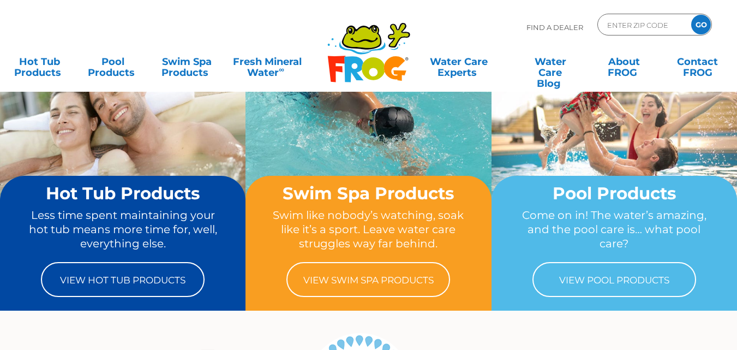
scroll to position [47, 0]
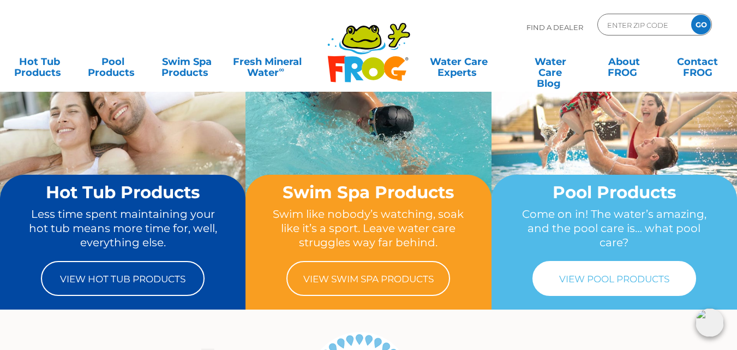
click at [568, 278] on link "View Pool Products" at bounding box center [615, 278] width 164 height 35
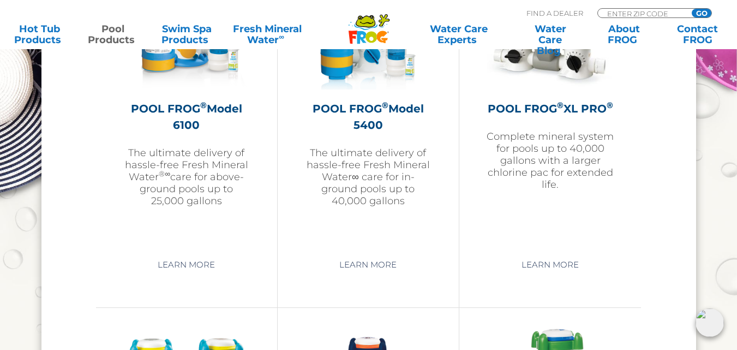
scroll to position [1706, 0]
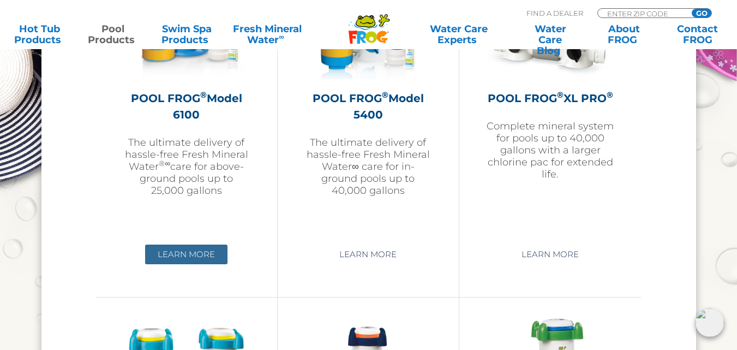
click at [165, 258] on link "Learn More" at bounding box center [186, 254] width 82 height 20
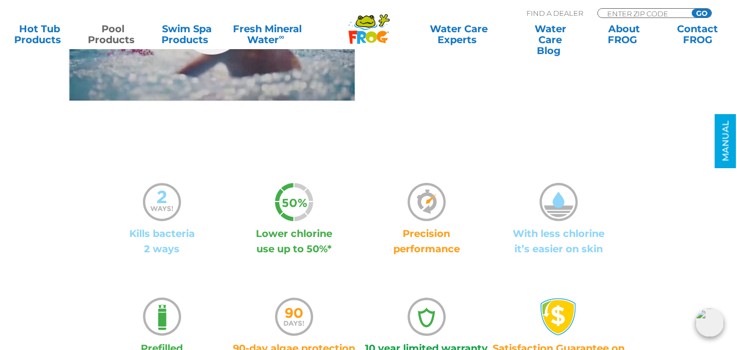
scroll to position [678, 0]
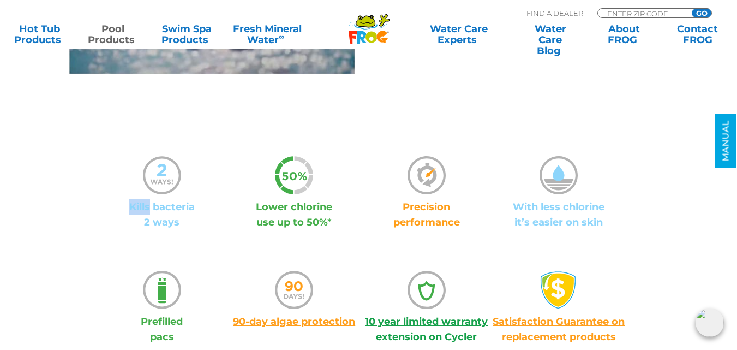
click at [46, 163] on div ".st000{fill:#1DA7E0;} .st001{fill:#B3B3B3;} Kills bacteria 2 ways .st120{fill:#…" at bounding box center [200, 250] width 319 height 188
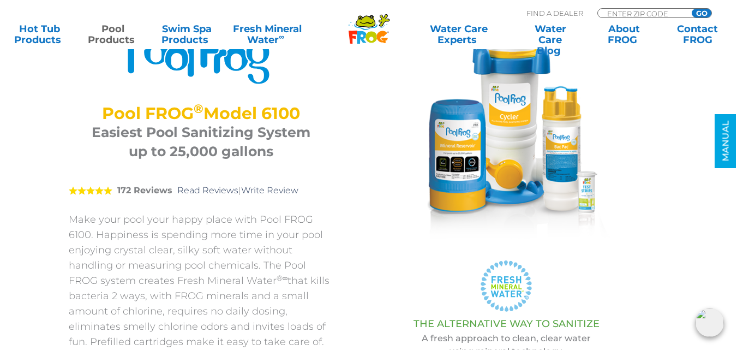
scroll to position [0, 0]
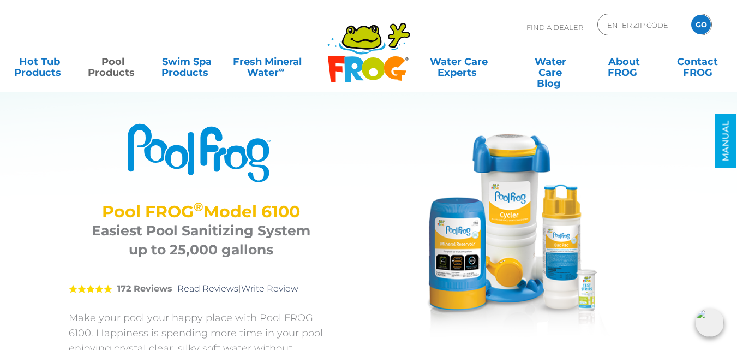
click at [40, 158] on section ".st250{fill:#0091DA;} .st251{clip-path:url(#SVGID_2_);fill:#0091DA;} POOL FROG …" at bounding box center [360, 294] width 655 height 588
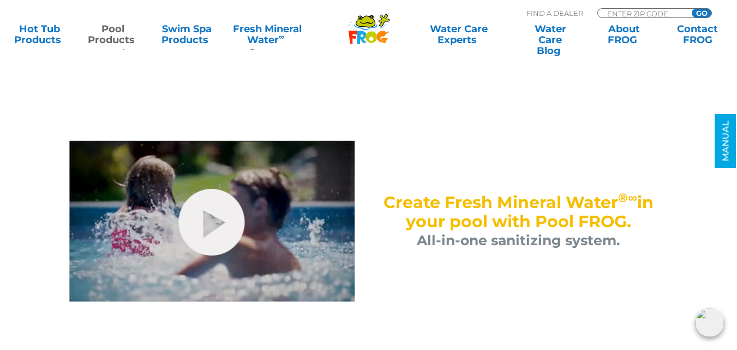
scroll to position [476, 0]
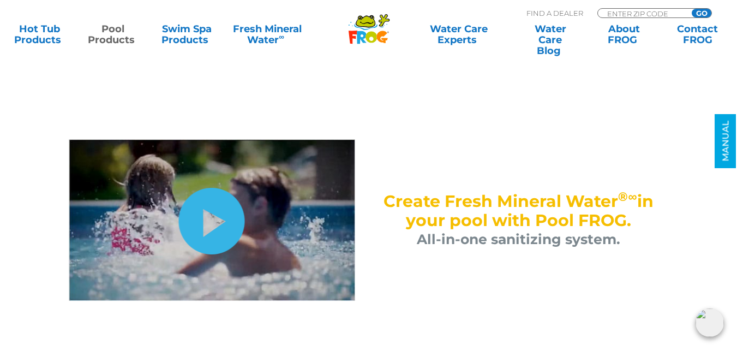
click at [192, 224] on link "hide-me" at bounding box center [212, 221] width 66 height 67
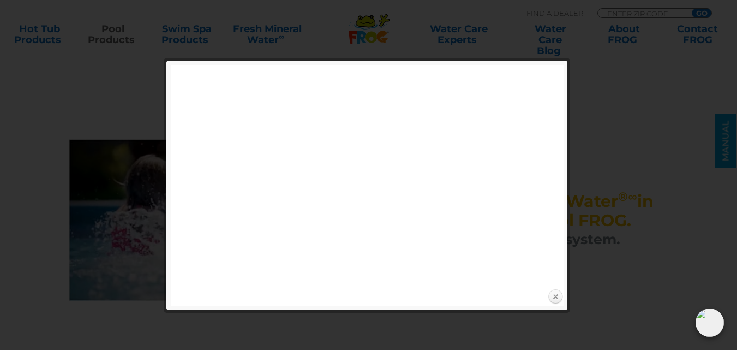
click at [553, 296] on link "Close" at bounding box center [555, 297] width 16 height 16
